Goal: Information Seeking & Learning: Learn about a topic

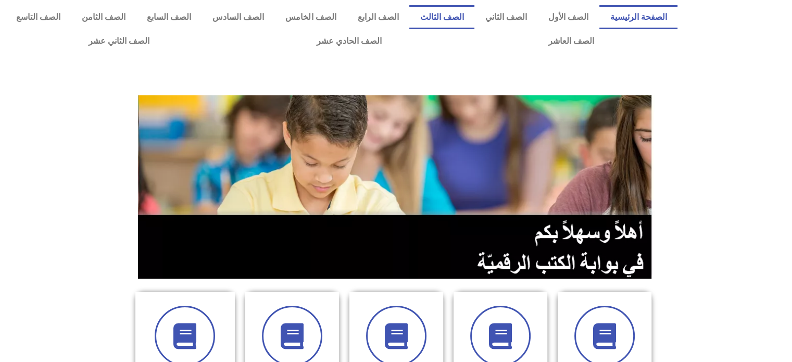
click at [460, 18] on link "الصف الثالث" at bounding box center [441, 17] width 65 height 24
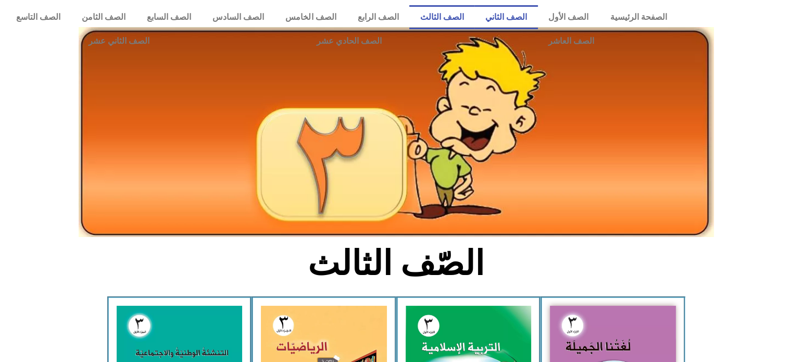
click at [518, 17] on link "الصف الثاني" at bounding box center [505, 17] width 63 height 24
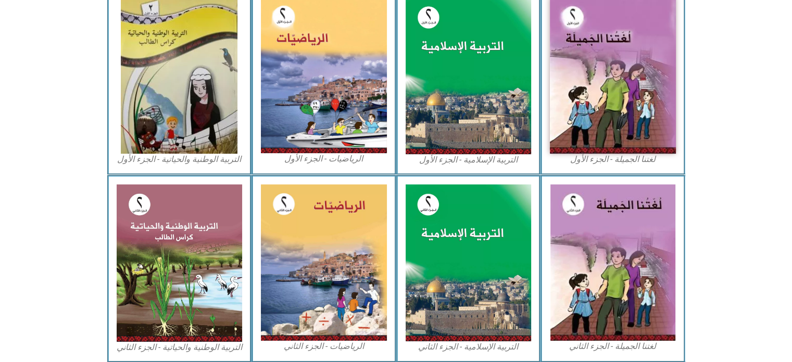
scroll to position [336, 0]
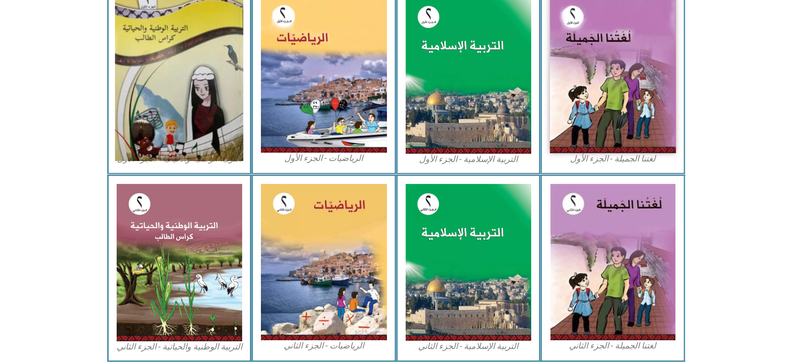
click at [171, 122] on img at bounding box center [179, 75] width 128 height 172
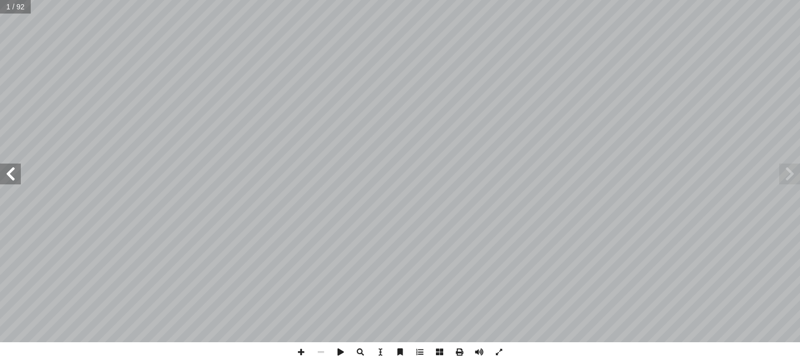
click at [10, 179] on span at bounding box center [10, 174] width 21 height 21
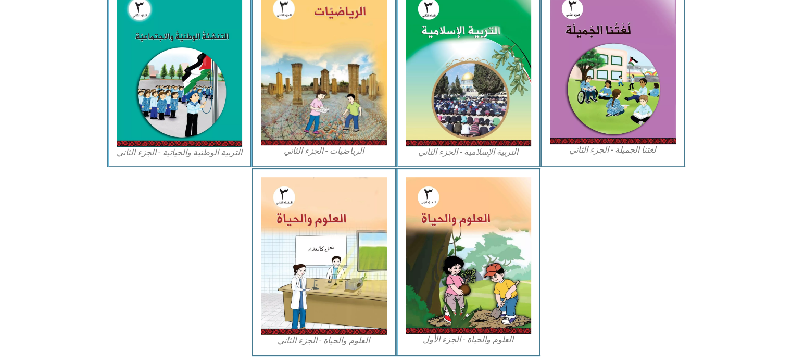
scroll to position [514, 0]
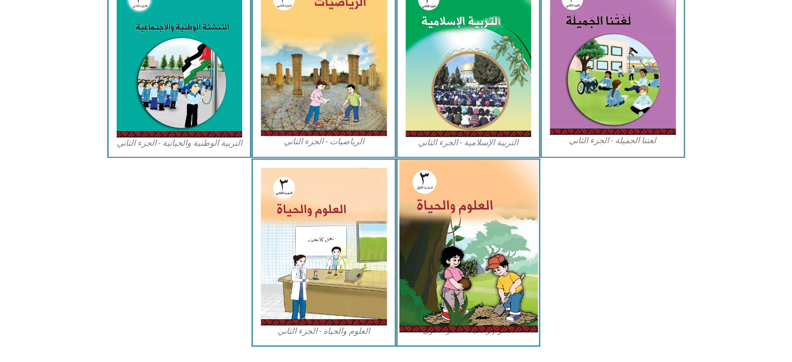
click at [468, 262] on img at bounding box center [468, 246] width 139 height 172
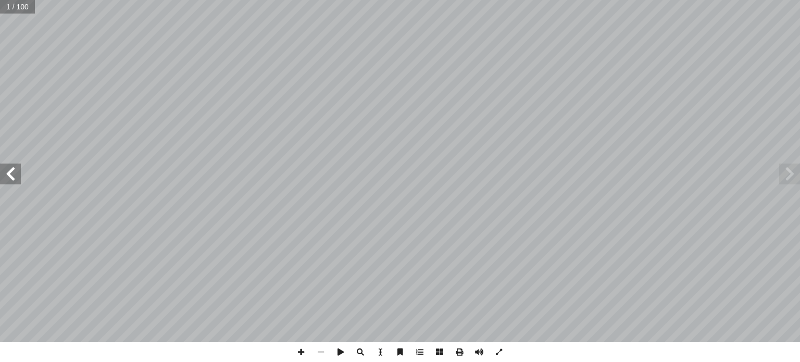
click at [7, 176] on span at bounding box center [10, 174] width 21 height 21
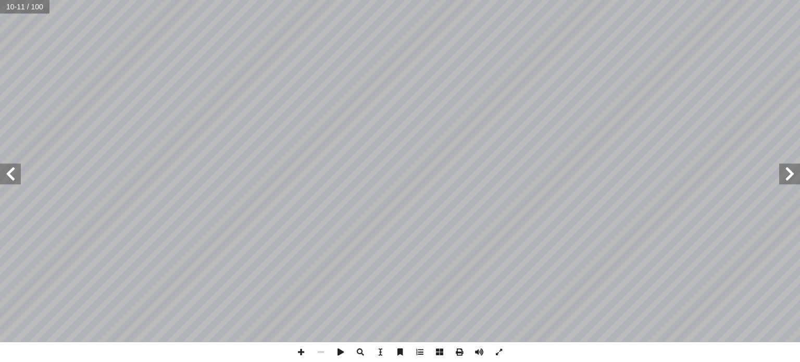
click at [7, 176] on span at bounding box center [10, 174] width 21 height 21
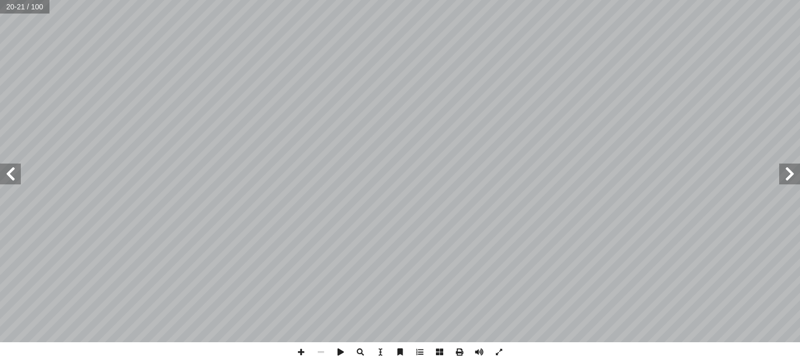
click at [7, 176] on span at bounding box center [10, 174] width 21 height 21
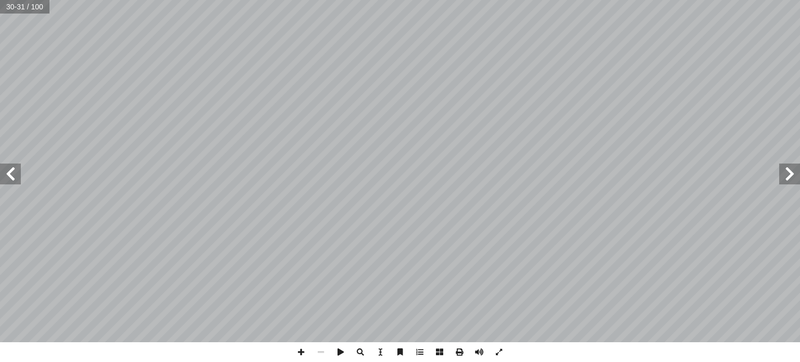
click at [7, 176] on span at bounding box center [10, 174] width 21 height 21
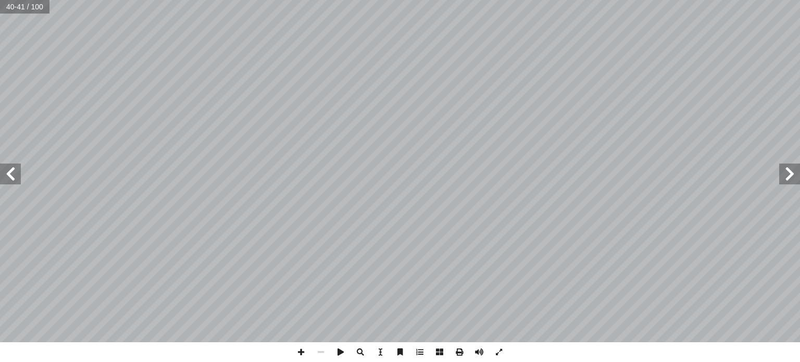
click at [7, 176] on span at bounding box center [10, 174] width 21 height 21
click at [9, 176] on span at bounding box center [10, 174] width 21 height 21
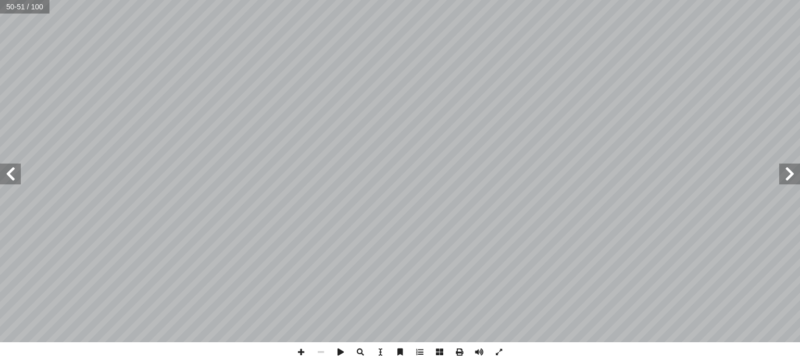
click at [9, 176] on span at bounding box center [10, 174] width 21 height 21
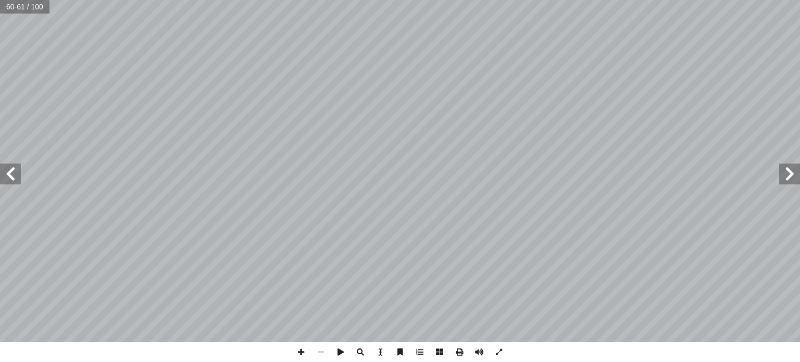
click at [9, 176] on span at bounding box center [10, 174] width 21 height 21
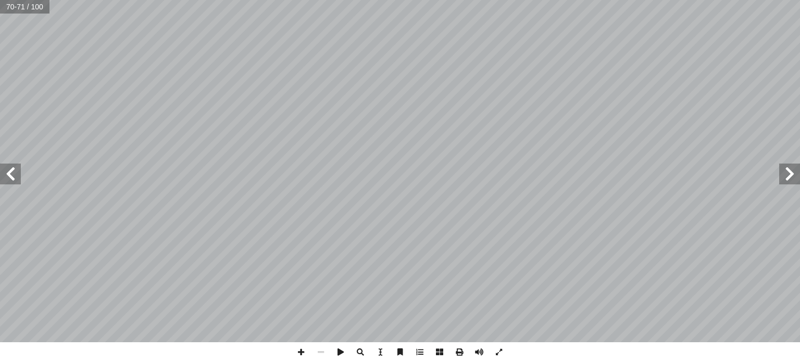
click at [9, 176] on span at bounding box center [10, 174] width 21 height 21
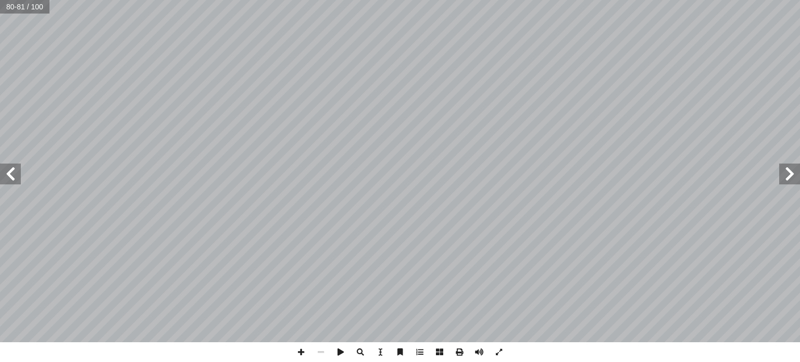
click at [9, 176] on span at bounding box center [10, 174] width 21 height 21
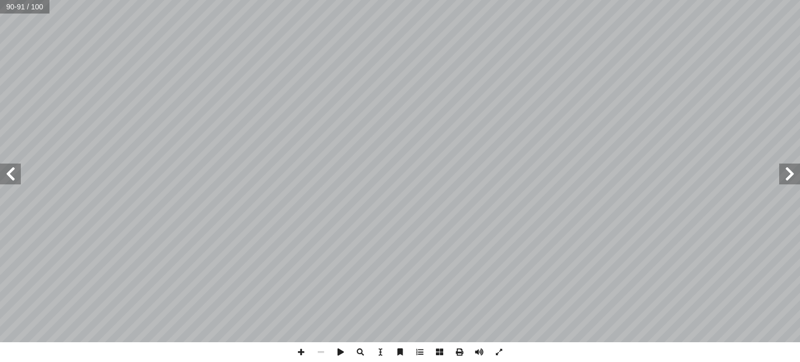
click at [9, 176] on span at bounding box center [10, 174] width 21 height 21
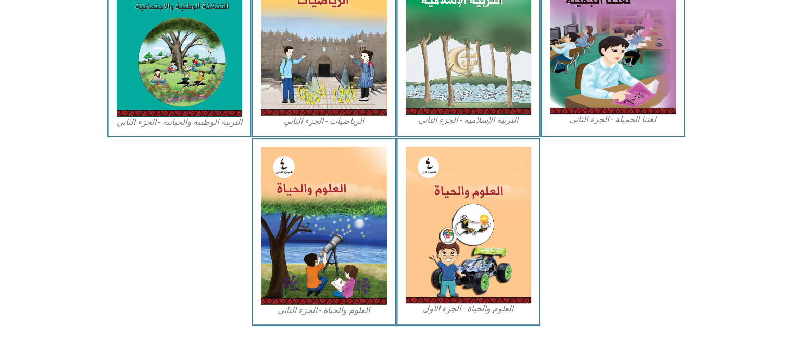
scroll to position [571, 0]
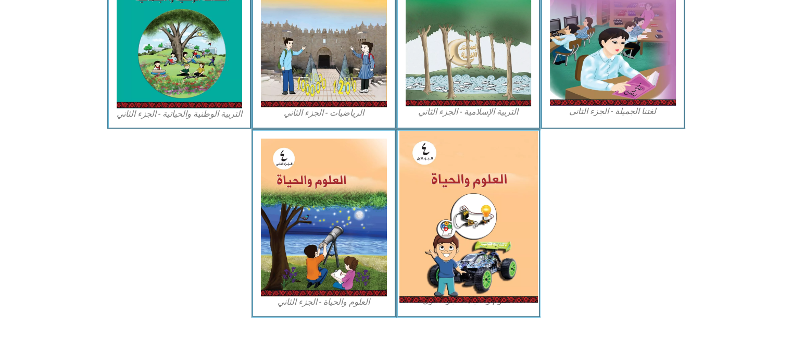
click at [445, 192] on img at bounding box center [468, 217] width 139 height 172
click at [443, 199] on img at bounding box center [468, 217] width 139 height 172
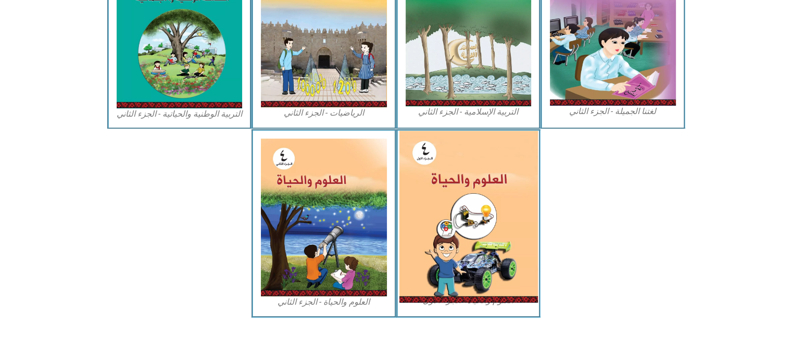
click at [483, 278] on img at bounding box center [468, 217] width 139 height 172
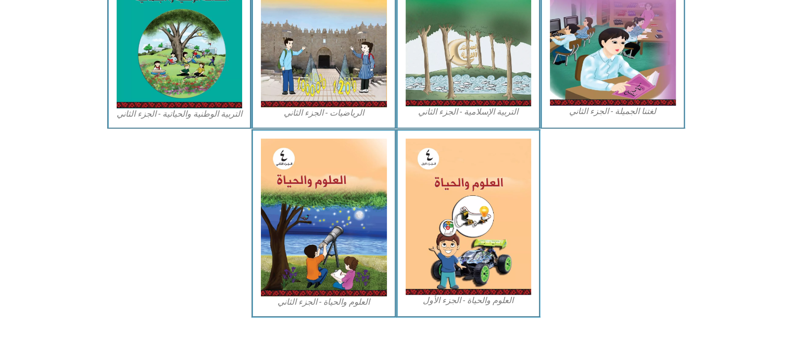
click at [464, 297] on figcaption "العلوم والحياة - الجزء الأول" at bounding box center [469, 300] width 126 height 11
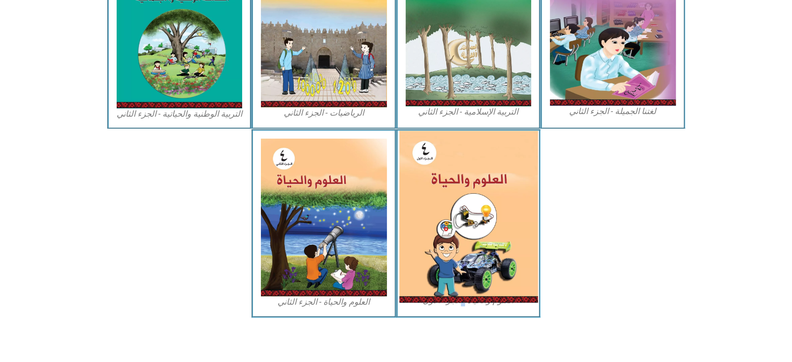
click at [454, 261] on img at bounding box center [468, 217] width 139 height 172
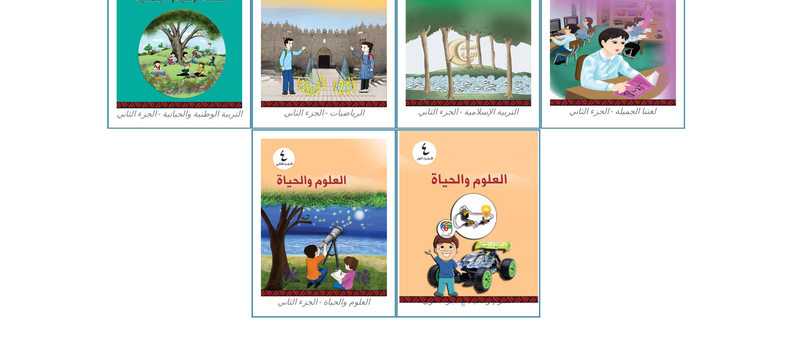
click at [454, 261] on img at bounding box center [468, 217] width 139 height 172
click at [458, 283] on img at bounding box center [468, 217] width 139 height 172
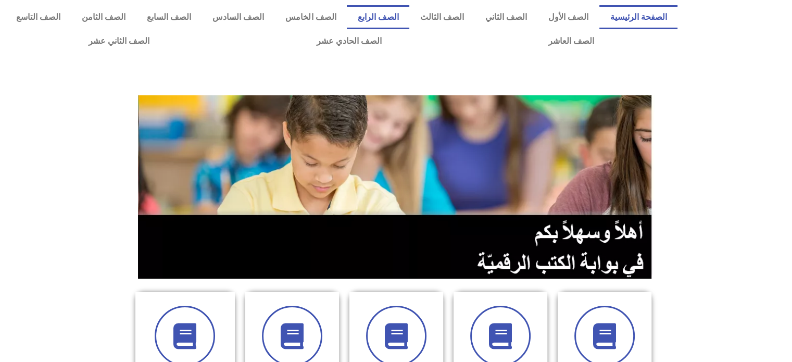
click at [384, 24] on link "الصف الرابع" at bounding box center [378, 17] width 62 height 24
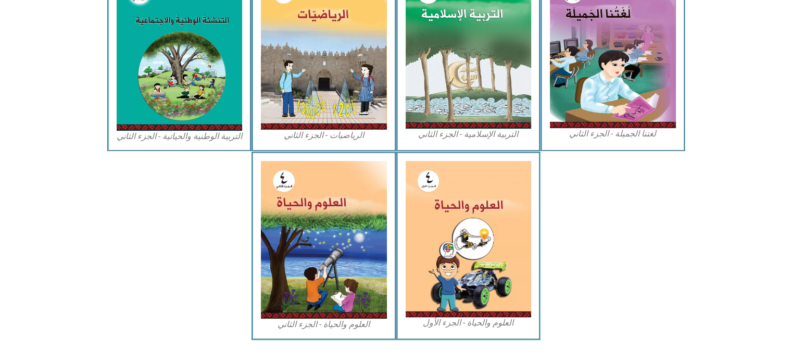
scroll to position [555, 0]
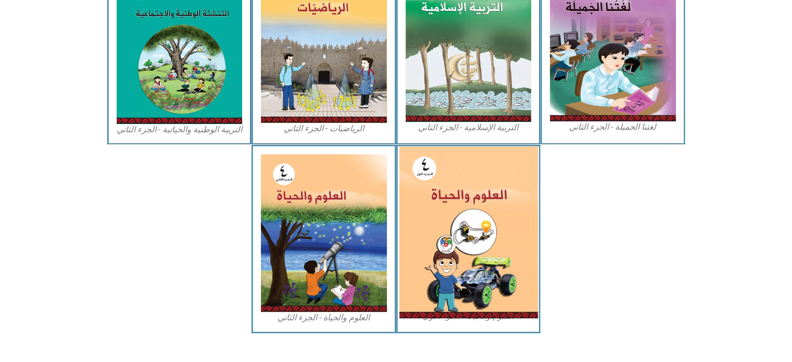
click at [490, 214] on img at bounding box center [468, 232] width 139 height 172
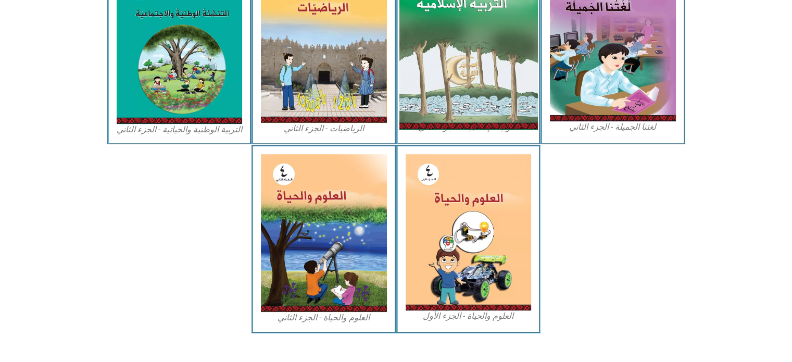
click at [468, 70] on img at bounding box center [468, 43] width 139 height 171
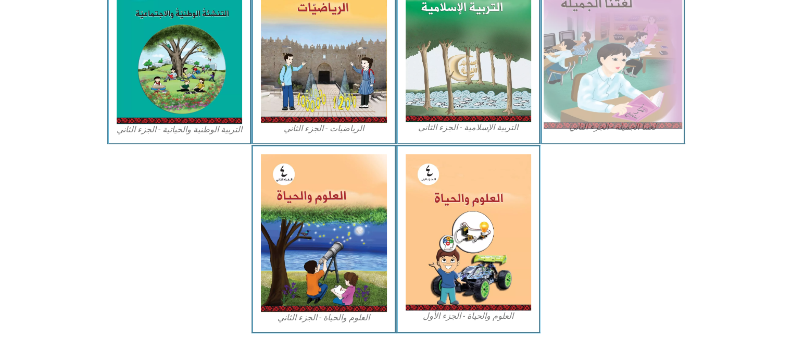
click at [593, 61] on img at bounding box center [613, 43] width 139 height 171
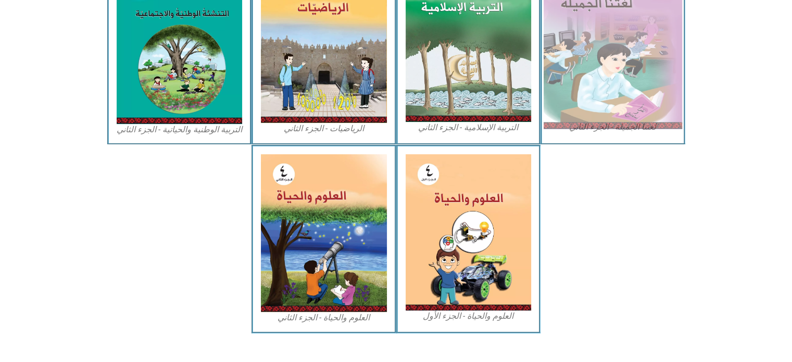
click at [593, 61] on img at bounding box center [613, 43] width 139 height 171
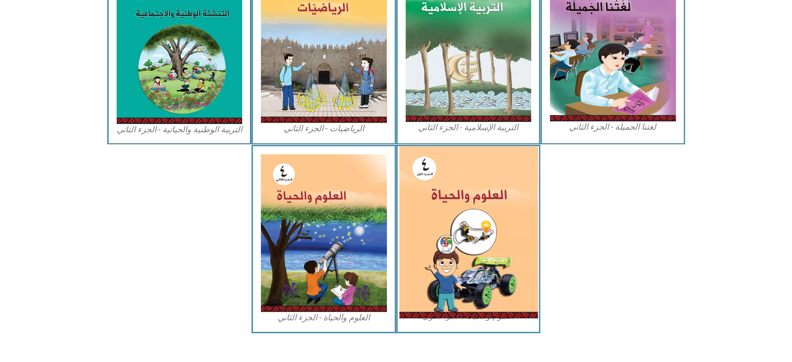
drag, startPoint x: 539, startPoint y: 176, endPoint x: 494, endPoint y: 202, distance: 51.8
click at [494, 202] on div "العلوم والحياة - الجزء الأول" at bounding box center [468, 239] width 145 height 188
click at [494, 202] on img at bounding box center [468, 232] width 139 height 172
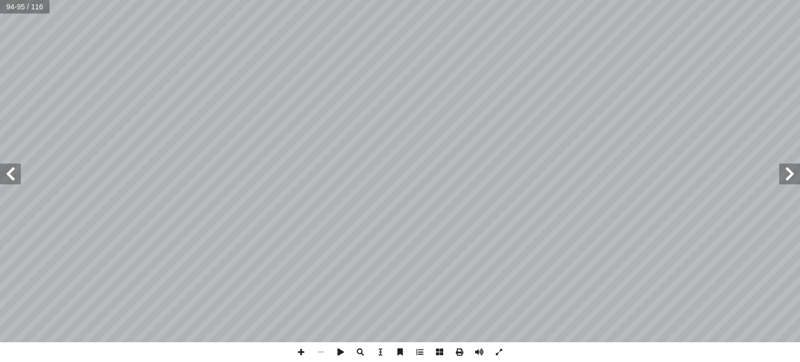
click at [790, 181] on span at bounding box center [789, 174] width 21 height 21
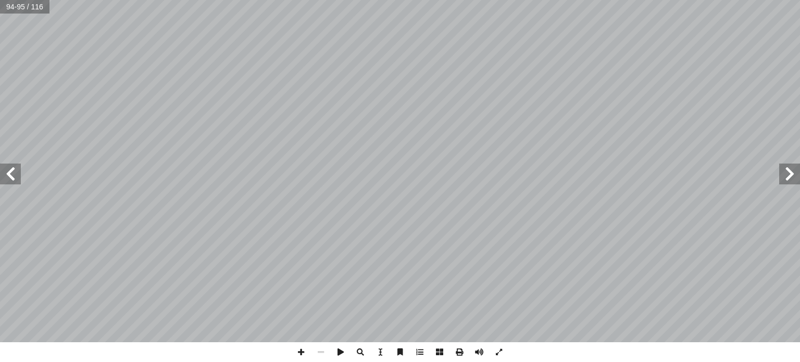
click at [790, 181] on span at bounding box center [789, 174] width 21 height 21
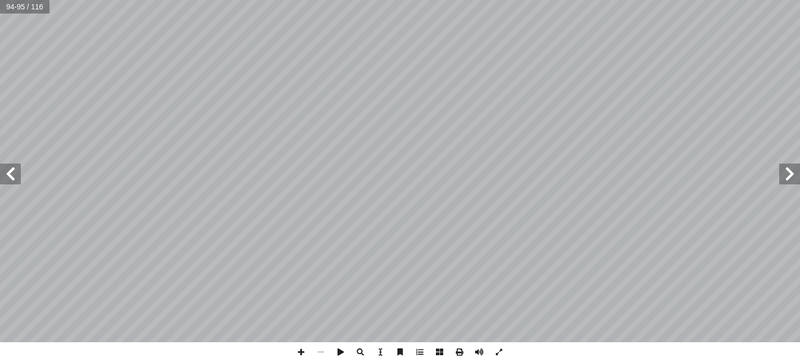
click at [790, 181] on span at bounding box center [789, 174] width 21 height 21
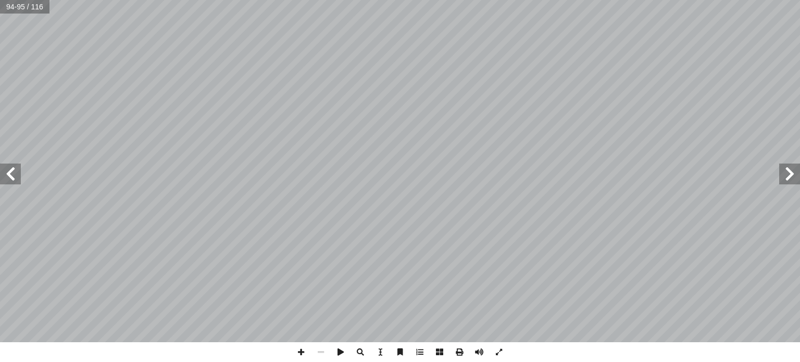
click at [790, 181] on span at bounding box center [789, 174] width 21 height 21
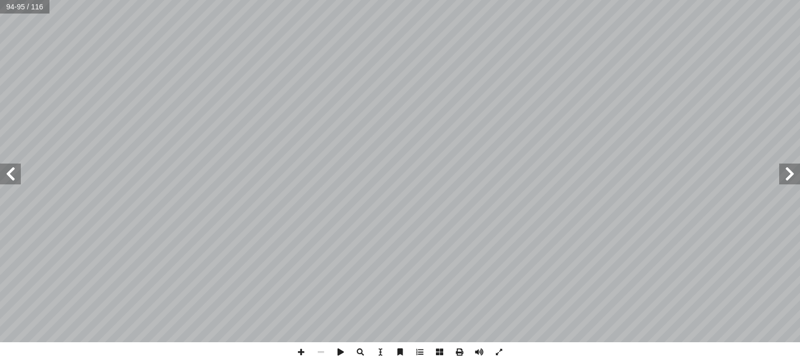
click at [790, 181] on span at bounding box center [789, 174] width 21 height 21
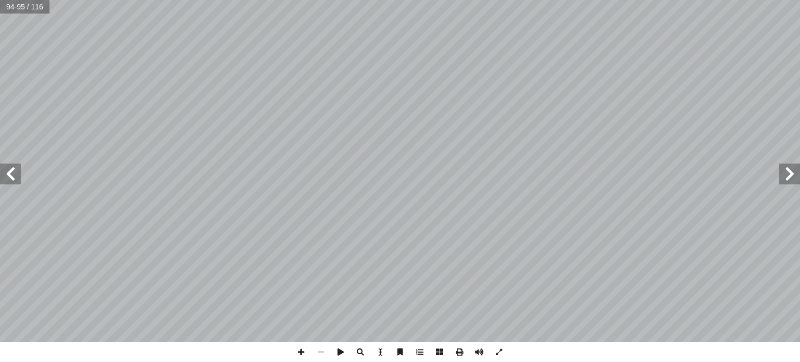
click at [790, 181] on span at bounding box center [789, 174] width 21 height 21
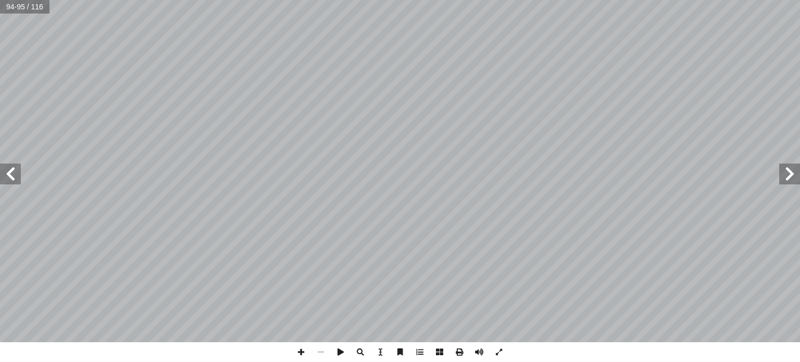
click at [790, 181] on span at bounding box center [789, 174] width 21 height 21
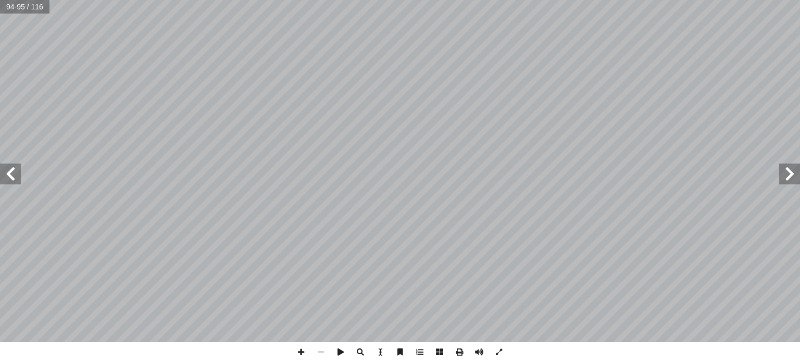
click at [790, 181] on span at bounding box center [789, 174] width 21 height 21
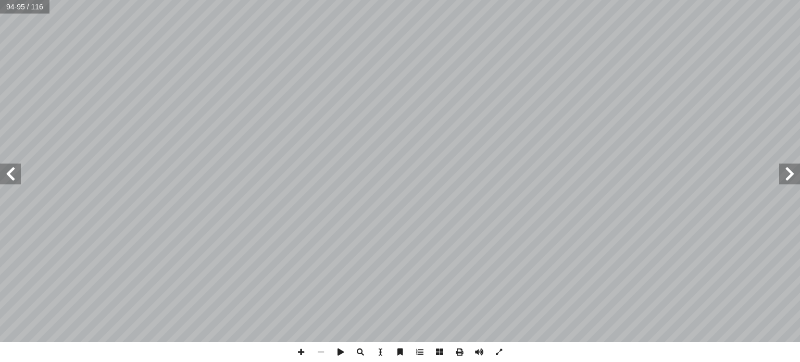
click at [790, 181] on span at bounding box center [789, 174] width 21 height 21
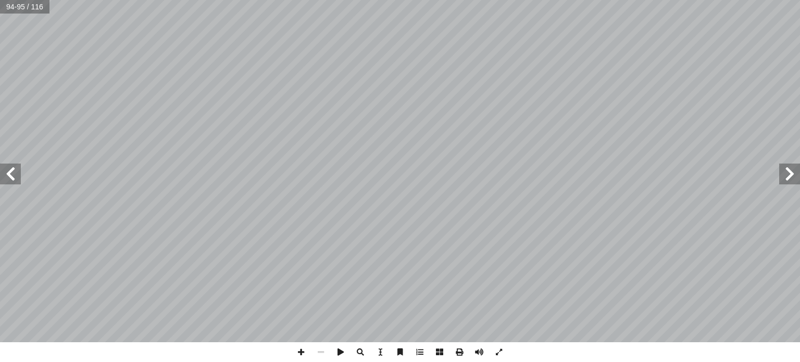
click at [790, 181] on span at bounding box center [789, 174] width 21 height 21
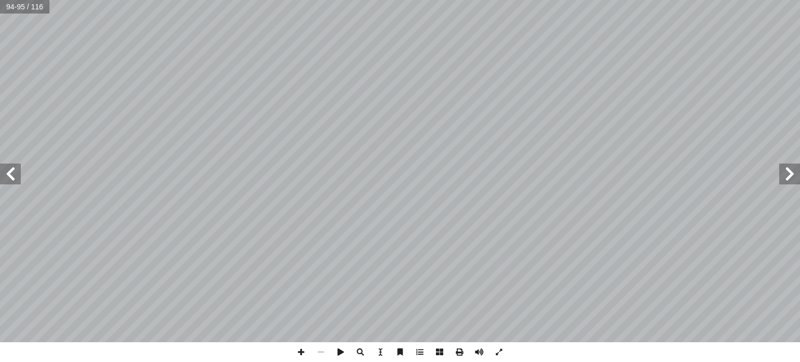
click at [790, 181] on span at bounding box center [789, 174] width 21 height 21
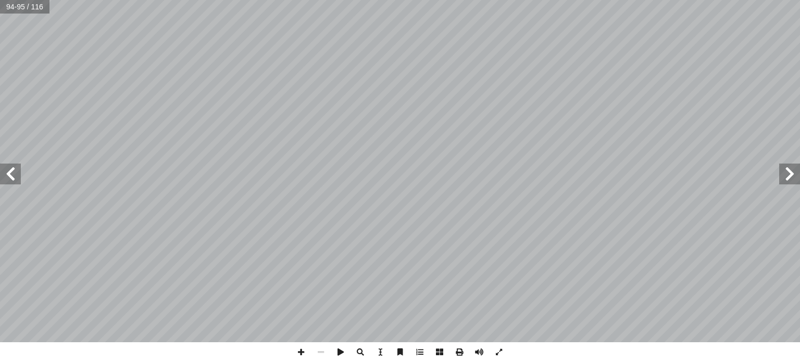
click at [790, 181] on span at bounding box center [789, 174] width 21 height 21
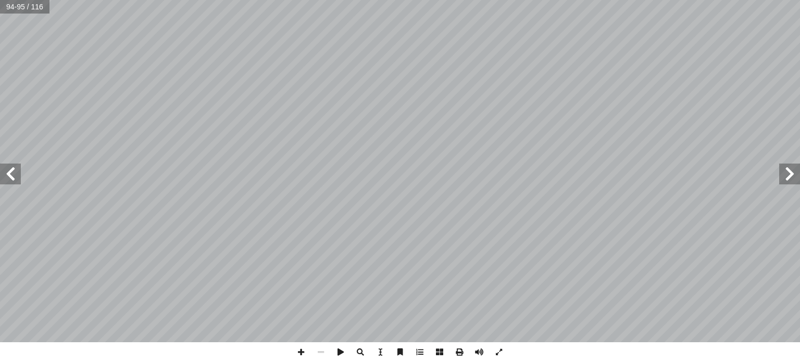
click at [790, 181] on span at bounding box center [789, 174] width 21 height 21
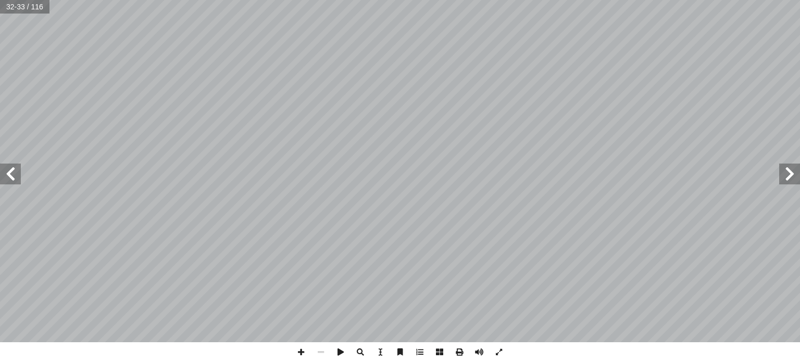
click at [790, 181] on span at bounding box center [789, 174] width 21 height 21
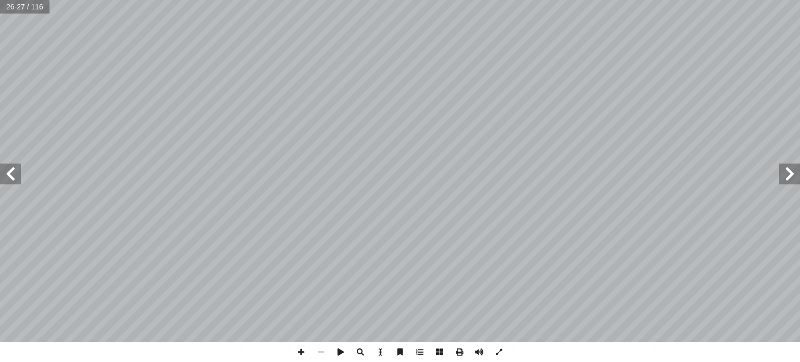
click at [790, 181] on span at bounding box center [789, 174] width 21 height 21
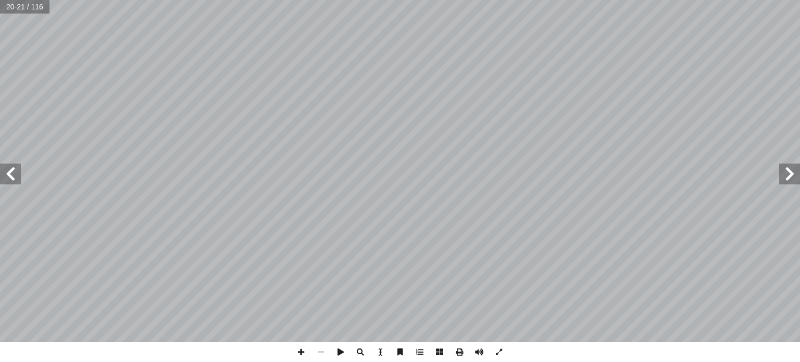
click at [790, 181] on span at bounding box center [789, 174] width 21 height 21
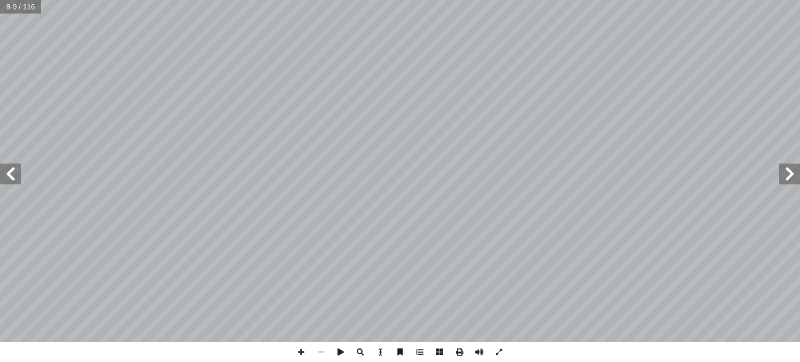
click at [12, 179] on span at bounding box center [10, 174] width 21 height 21
click at [12, 180] on span at bounding box center [10, 174] width 21 height 21
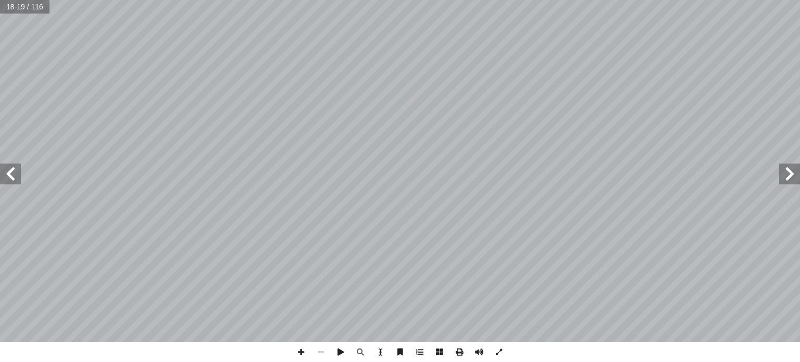
click at [12, 180] on span at bounding box center [10, 174] width 21 height 21
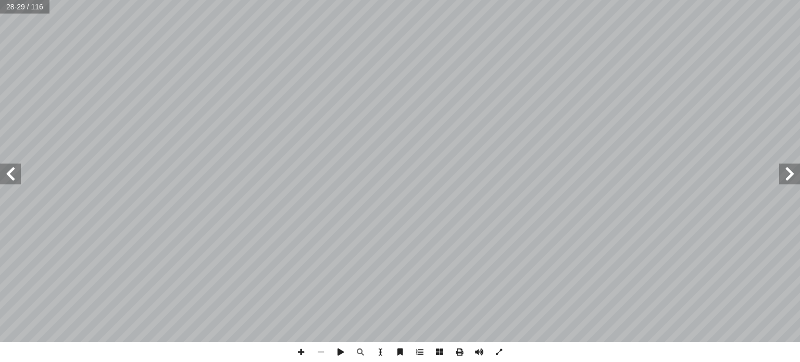
click at [12, 180] on span at bounding box center [10, 174] width 21 height 21
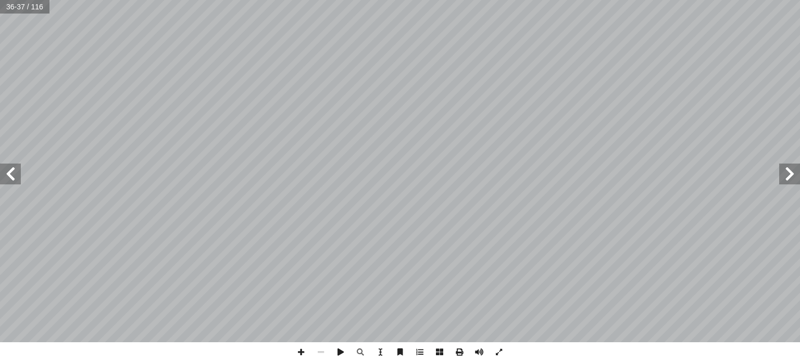
click at [12, 180] on span at bounding box center [10, 174] width 21 height 21
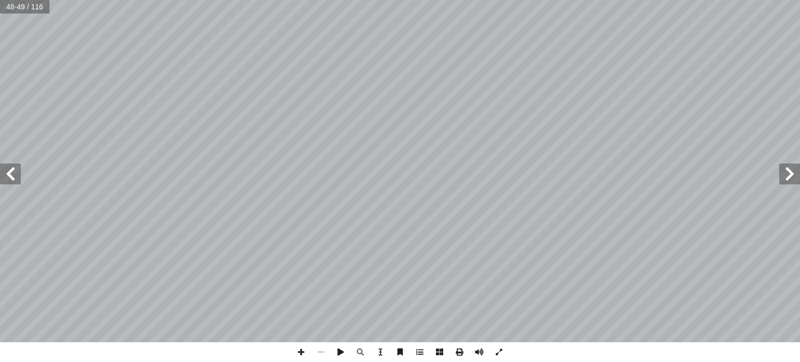
click at [12, 180] on span at bounding box center [10, 174] width 21 height 21
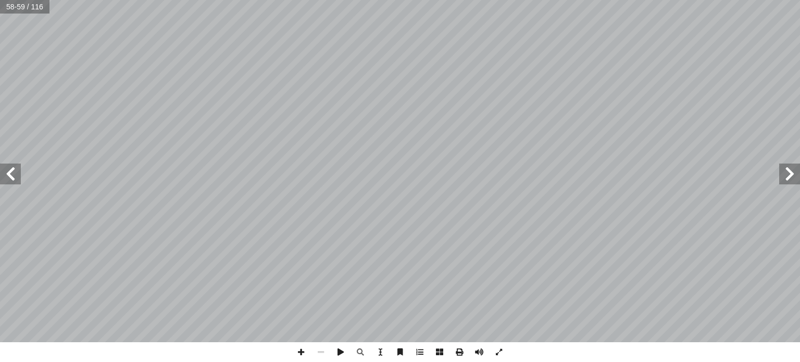
click at [12, 180] on span at bounding box center [10, 174] width 21 height 21
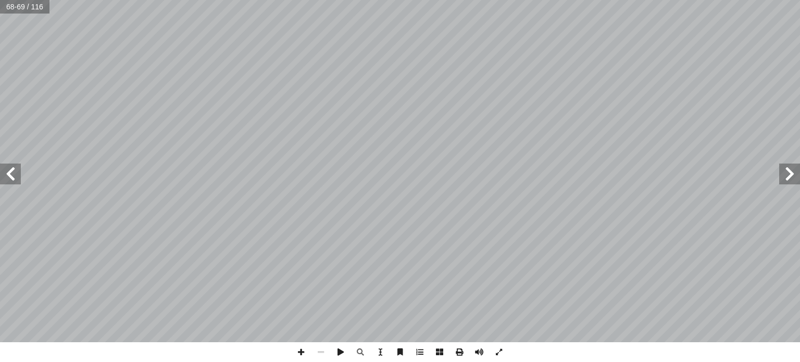
click at [12, 180] on span at bounding box center [10, 174] width 21 height 21
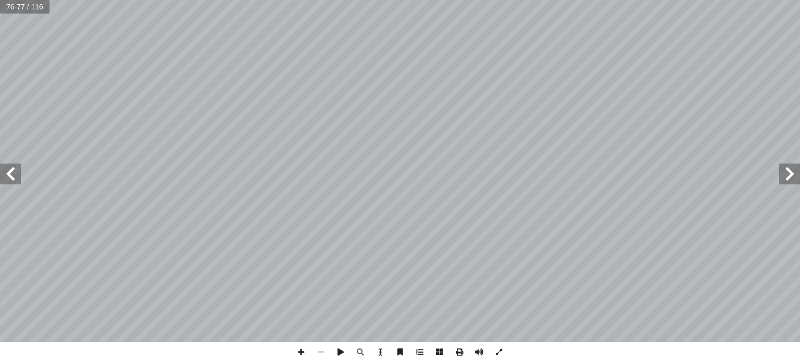
click at [12, 180] on span at bounding box center [10, 174] width 21 height 21
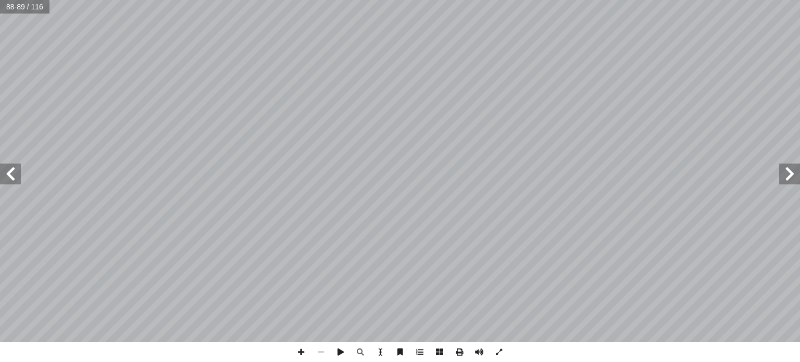
click at [791, 180] on span at bounding box center [789, 174] width 21 height 21
click at [790, 181] on span at bounding box center [789, 174] width 21 height 21
click at [12, 176] on span at bounding box center [10, 174] width 21 height 21
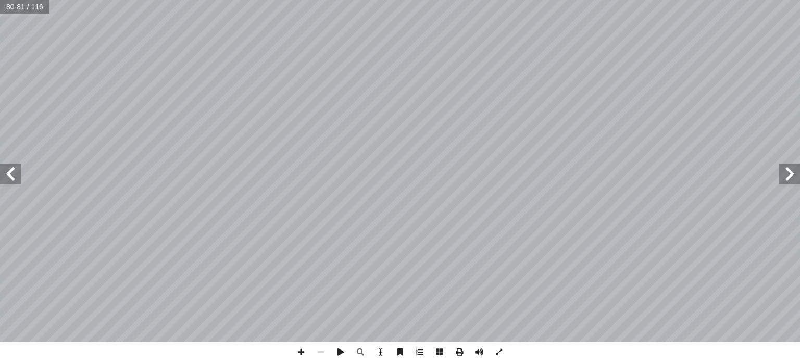
click at [12, 176] on span at bounding box center [10, 174] width 21 height 21
click at [785, 176] on span at bounding box center [789, 174] width 21 height 21
click at [8, 174] on span at bounding box center [10, 174] width 21 height 21
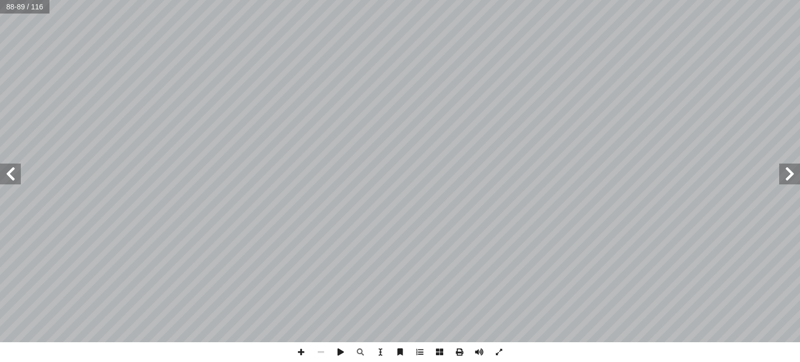
click at [8, 174] on span at bounding box center [10, 174] width 21 height 21
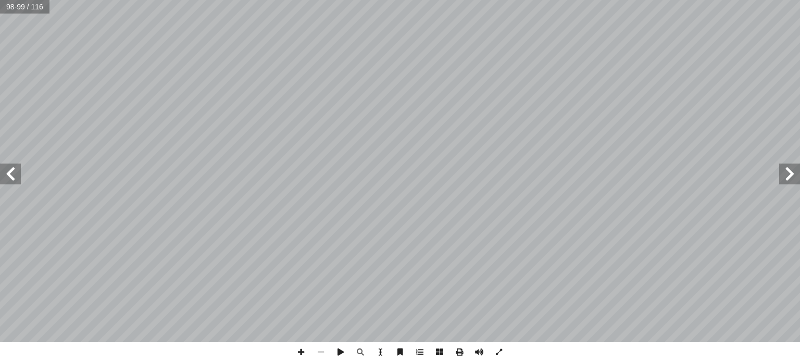
click at [8, 174] on span at bounding box center [10, 174] width 21 height 21
click at [791, 174] on span at bounding box center [789, 174] width 21 height 21
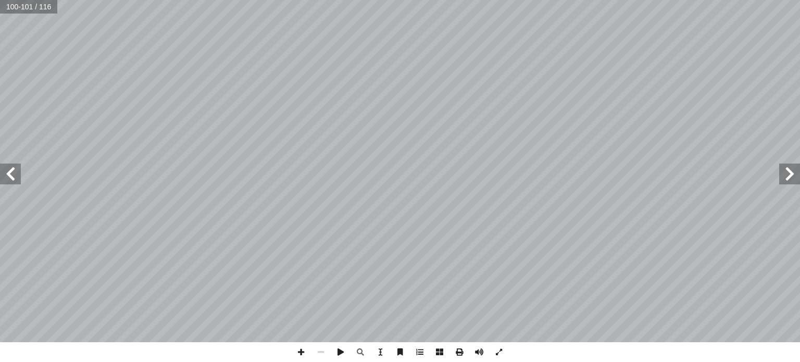
click at [12, 176] on span at bounding box center [10, 174] width 21 height 21
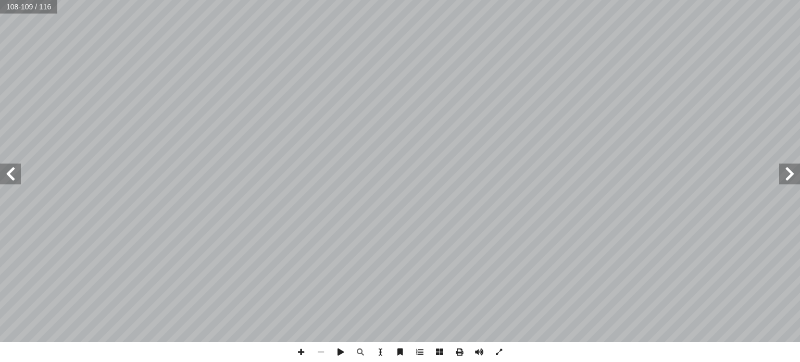
click at [12, 176] on span at bounding box center [10, 174] width 21 height 21
click at [14, 170] on span at bounding box center [10, 174] width 21 height 21
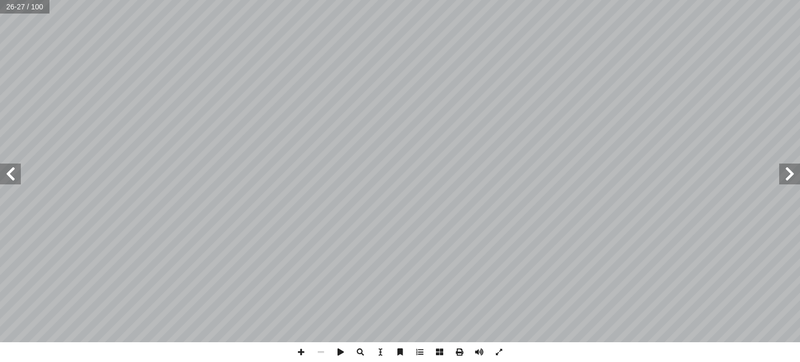
click at [14, 170] on span at bounding box center [10, 174] width 21 height 21
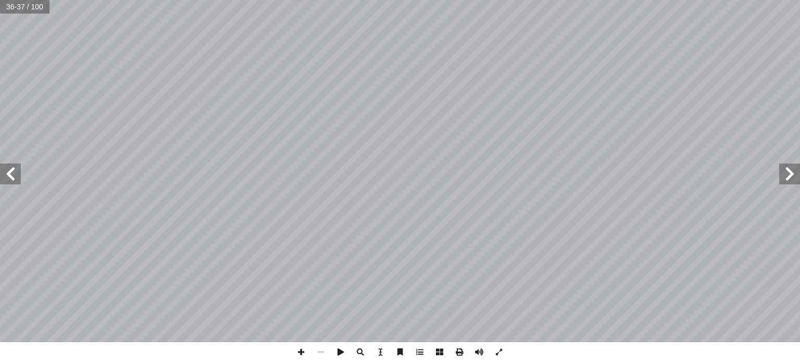
click at [14, 170] on span at bounding box center [10, 174] width 21 height 21
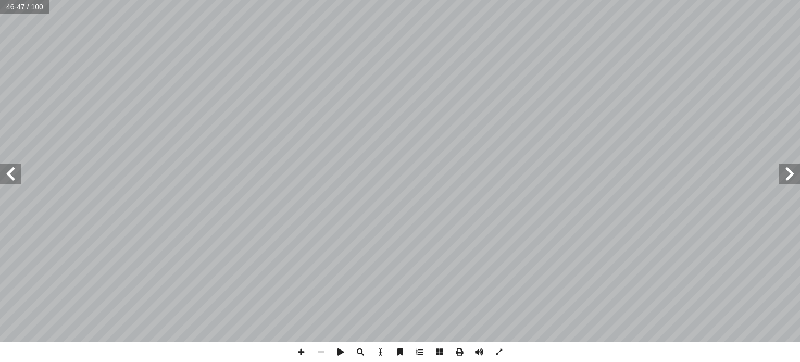
click at [14, 170] on span at bounding box center [10, 174] width 21 height 21
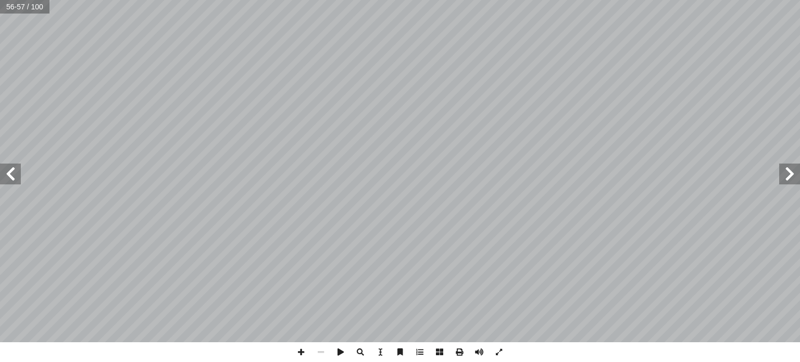
click at [14, 170] on span at bounding box center [10, 174] width 21 height 21
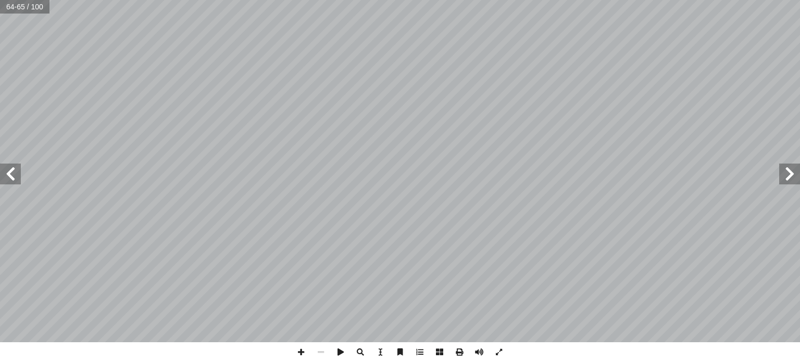
click at [14, 170] on span at bounding box center [10, 174] width 21 height 21
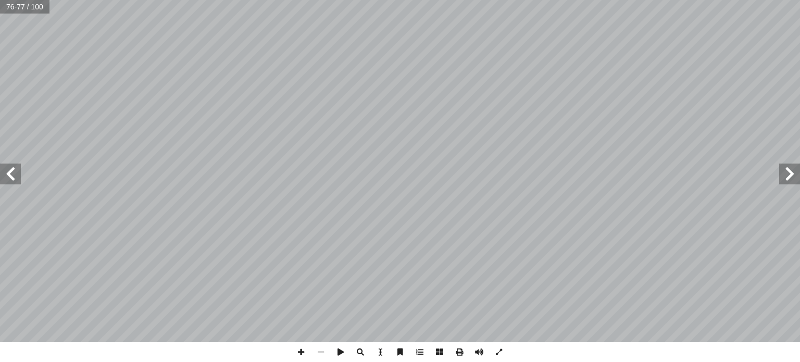
click at [14, 170] on span at bounding box center [10, 174] width 21 height 21
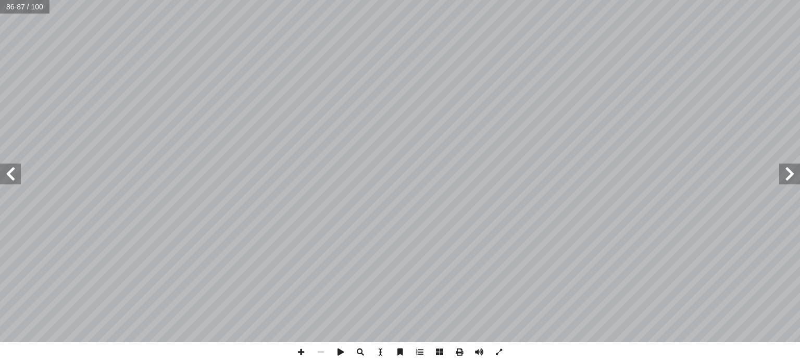
click at [14, 170] on span at bounding box center [10, 174] width 21 height 21
click at [792, 178] on span at bounding box center [789, 174] width 21 height 21
